Goal: Contribute content

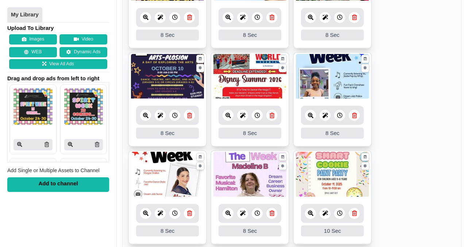
scroll to position [190, 0]
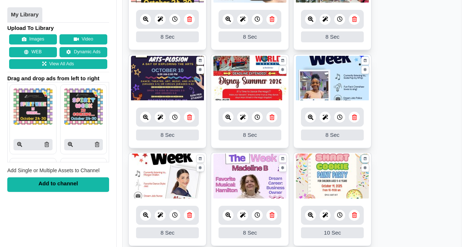
click at [354, 118] on icon at bounding box center [354, 117] width 5 height 5
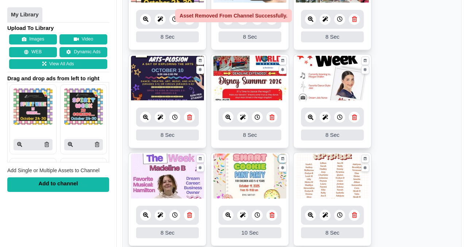
click at [355, 119] on icon at bounding box center [354, 117] width 5 height 5
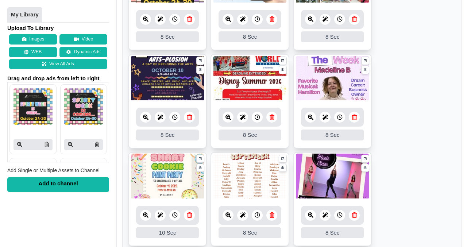
click at [356, 119] on icon at bounding box center [354, 117] width 5 height 5
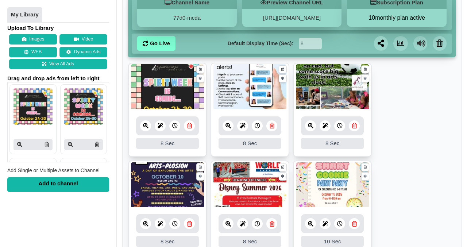
scroll to position [83, 0]
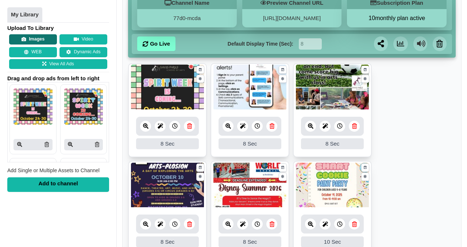
click at [40, 38] on button "Images" at bounding box center [33, 40] width 48 height 10
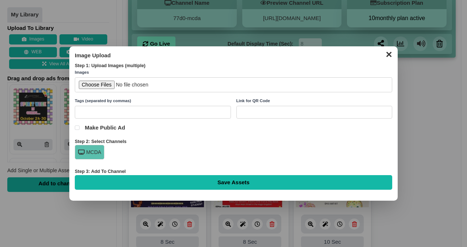
click at [98, 82] on input "file" at bounding box center [234, 84] width 318 height 15
type input "C:\fakepath\Dancer Of Week [DATE]-[DATE] (3).jpg"
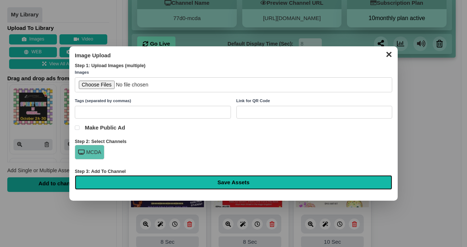
click at [228, 182] on input "Save Assets" at bounding box center [234, 182] width 318 height 15
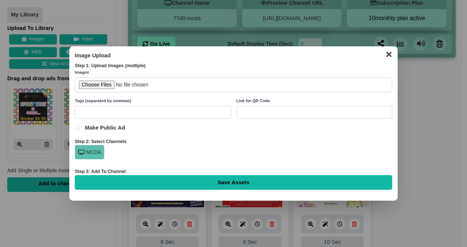
type input "Saving..."
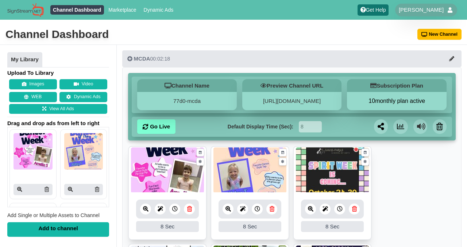
scroll to position [15, 0]
